Goal: Information Seeking & Learning: Learn about a topic

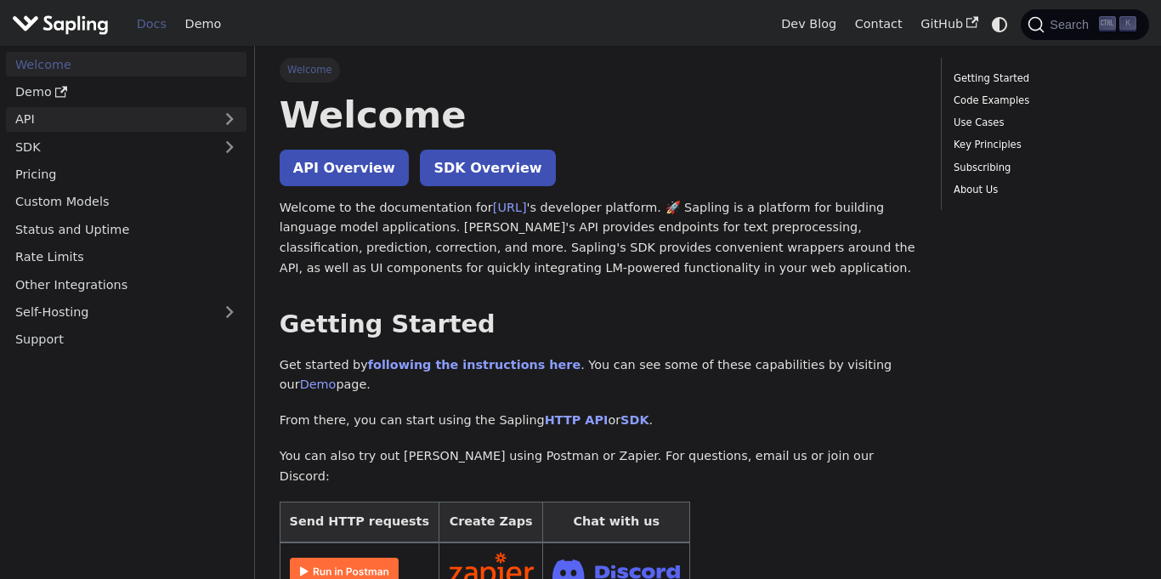
click at [154, 113] on link "API" at bounding box center [109, 119] width 207 height 25
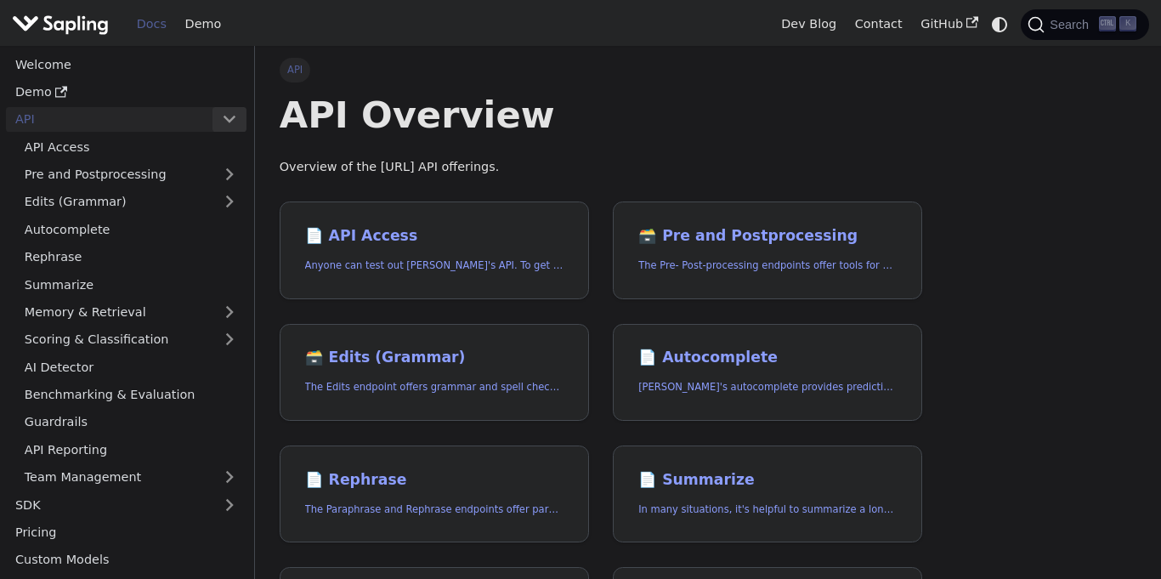
click at [222, 117] on button "Collapse sidebar category 'API'" at bounding box center [229, 119] width 34 height 25
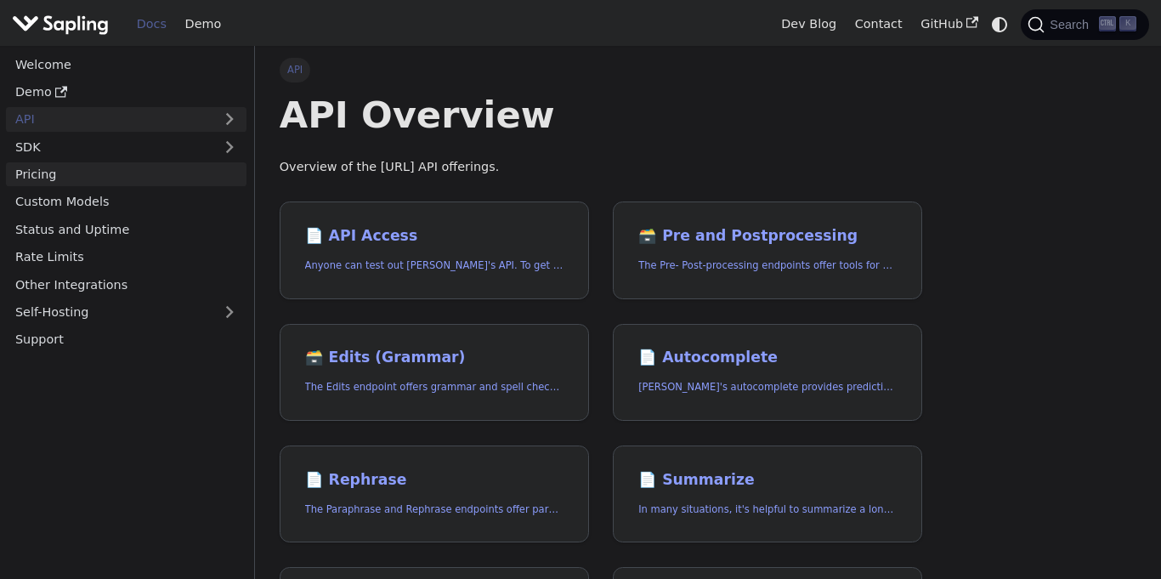
click at [123, 183] on link "Pricing" at bounding box center [126, 174] width 240 height 25
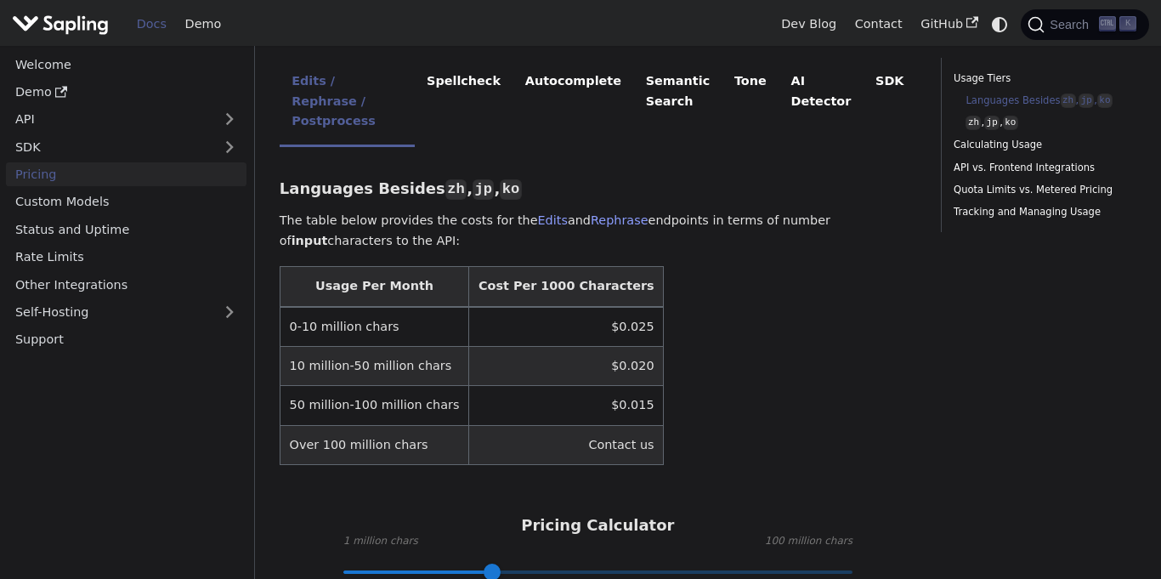
scroll to position [413, 0]
